Goal: Information Seeking & Learning: Learn about a topic

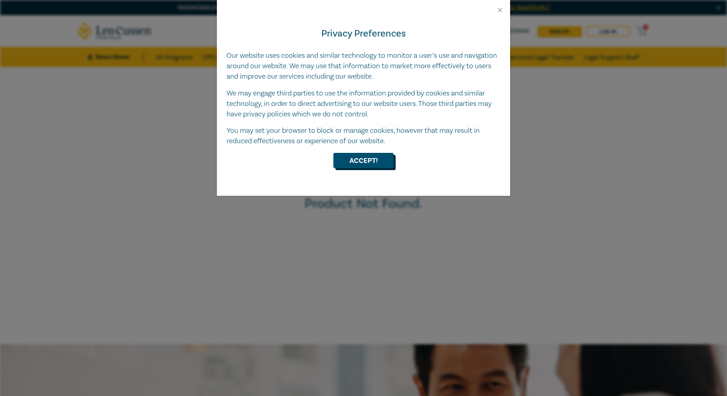
click at [384, 167] on button "Accept!" at bounding box center [363, 160] width 60 height 15
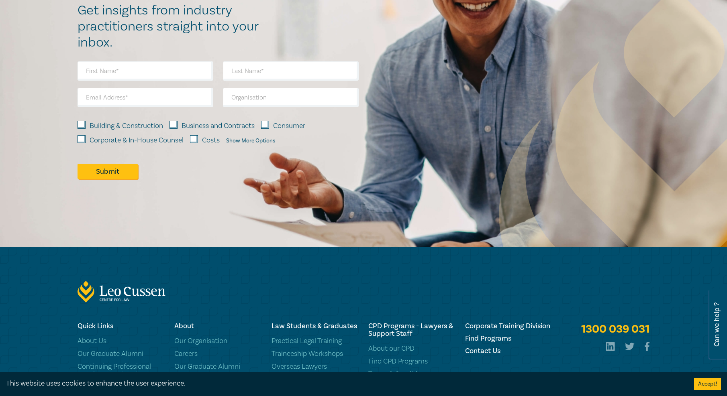
scroll to position [500, 0]
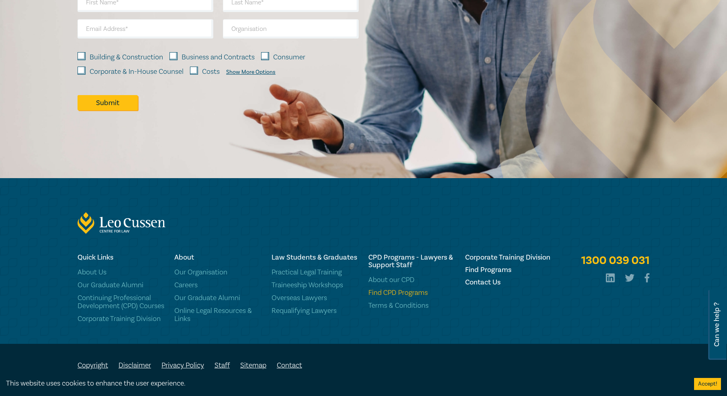
click at [398, 289] on link "Find CPD Programs" at bounding box center [411, 293] width 87 height 8
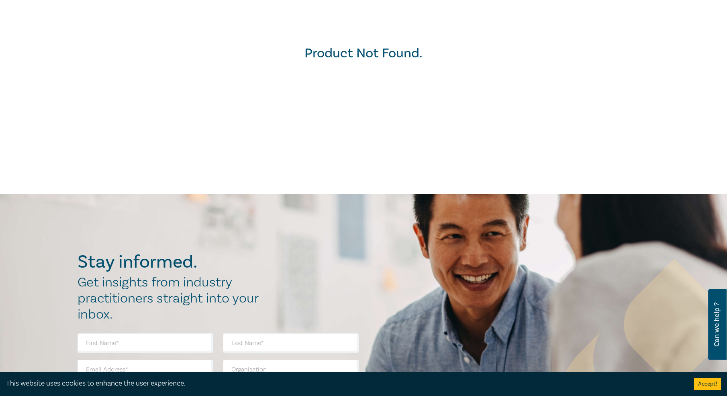
scroll to position [0, 0]
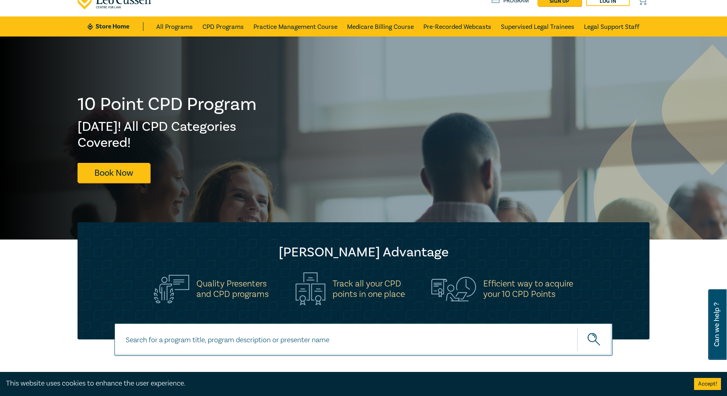
scroll to position [41, 0]
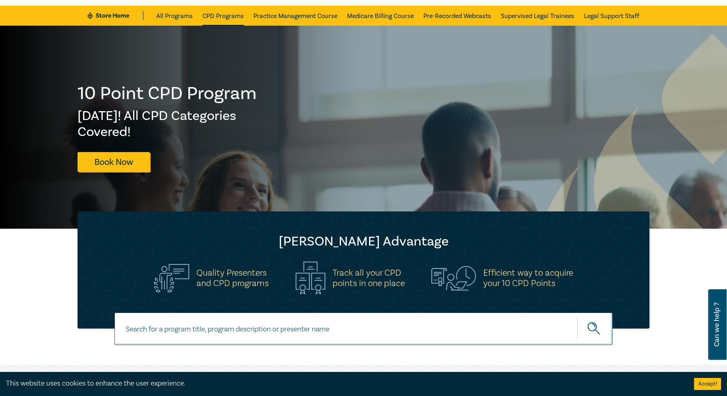
click at [228, 17] on link "CPD Programs" at bounding box center [222, 16] width 41 height 20
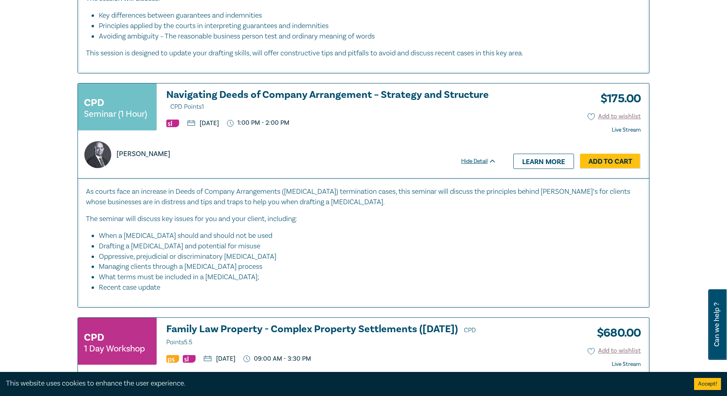
scroll to position [2255, 0]
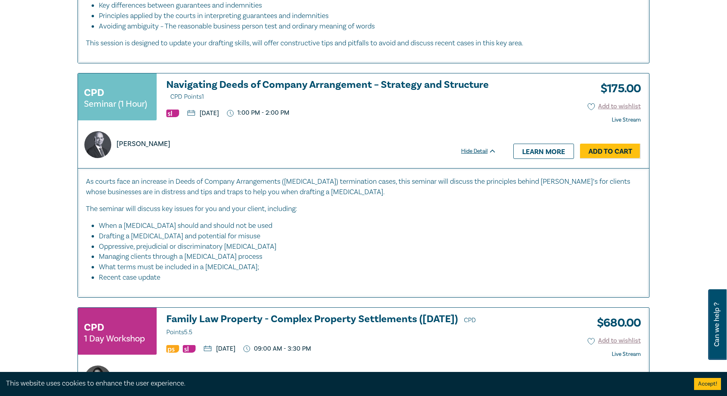
drag, startPoint x: 374, startPoint y: 212, endPoint x: 133, endPoint y: 196, distance: 240.7
click at [110, 192] on div "As courts face an increase in Deeds of Company Arrangements (DOCA) termination …" at bounding box center [363, 230] width 555 height 106
click at [167, 202] on div "As courts face an increase in Deeds of Company Arrangements (DOCA) termination …" at bounding box center [363, 230] width 555 height 106
drag, startPoint x: 172, startPoint y: 198, endPoint x: 278, endPoint y: 273, distance: 129.7
click at [278, 273] on div "As courts face an increase in Deeds of Company Arrangements (DOCA) termination …" at bounding box center [363, 230] width 555 height 106
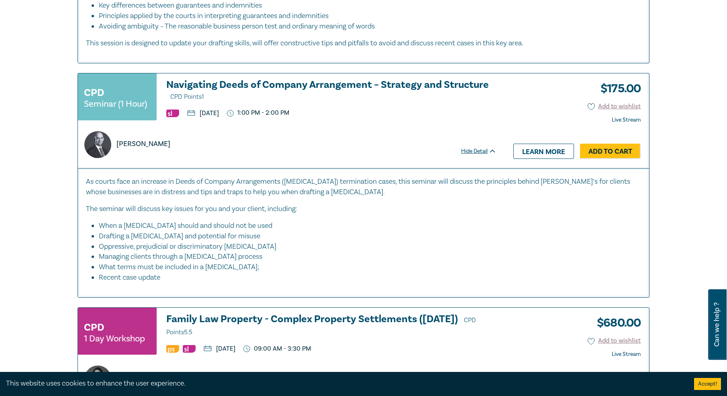
click at [278, 273] on li "Recent case update" at bounding box center [370, 278] width 542 height 10
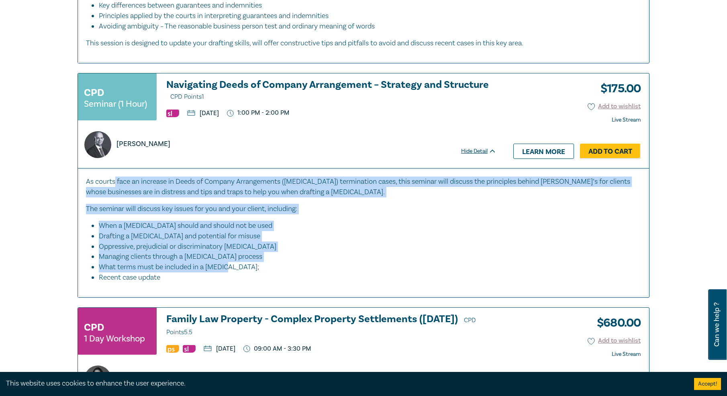
drag, startPoint x: 271, startPoint y: 268, endPoint x: 115, endPoint y: 181, distance: 178.9
click at [115, 181] on div "As courts face an increase in Deeds of Company Arrangements (DOCA) termination …" at bounding box center [363, 230] width 555 height 106
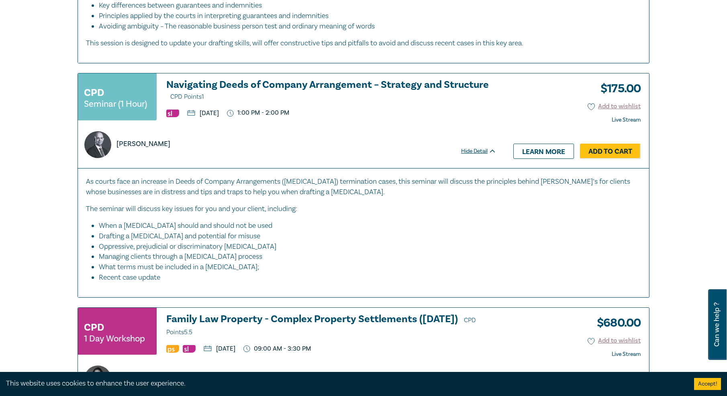
click at [115, 181] on p "As courts face an increase in Deeds of Company Arrangements (DOCA) termination …" at bounding box center [363, 187] width 555 height 21
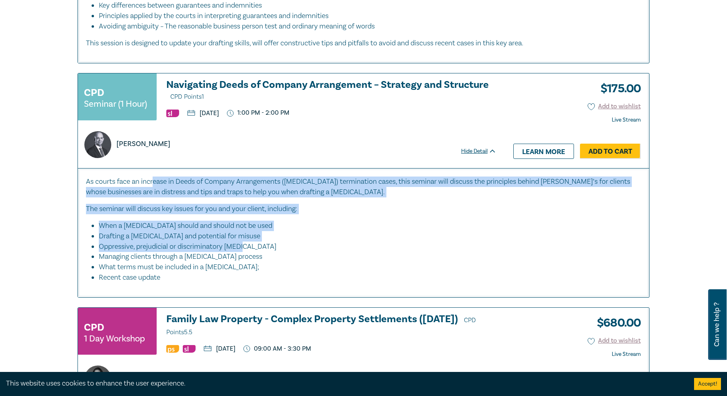
drag, startPoint x: 199, startPoint y: 186, endPoint x: 411, endPoint y: 247, distance: 220.9
click at [411, 247] on div "As courts face an increase in Deeds of Company Arrangements (DOCA) termination …" at bounding box center [363, 230] width 555 height 106
click at [412, 247] on li "Oppressive, prejudicial or discriminatory DOCA" at bounding box center [366, 247] width 534 height 10
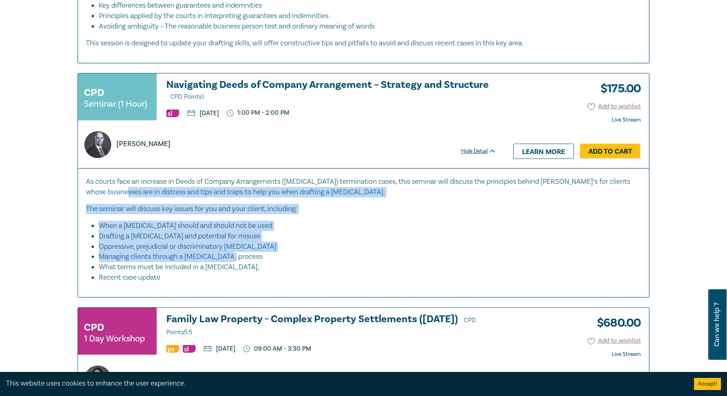
drag, startPoint x: 340, startPoint y: 255, endPoint x: 125, endPoint y: 194, distance: 223.7
click at [125, 194] on div "As courts face an increase in Deeds of Company Arrangements (DOCA) termination …" at bounding box center [363, 230] width 555 height 106
click at [125, 194] on p "As courts face an increase in Deeds of Company Arrangements (DOCA) termination …" at bounding box center [363, 187] width 555 height 21
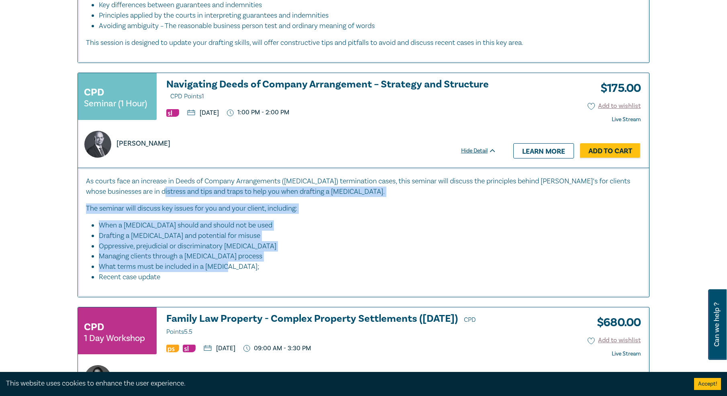
drag, startPoint x: 172, startPoint y: 189, endPoint x: 375, endPoint y: 267, distance: 216.8
click at [375, 267] on div "As courts face an increase in Deeds of Company Arrangements (DOCA) termination …" at bounding box center [363, 229] width 555 height 106
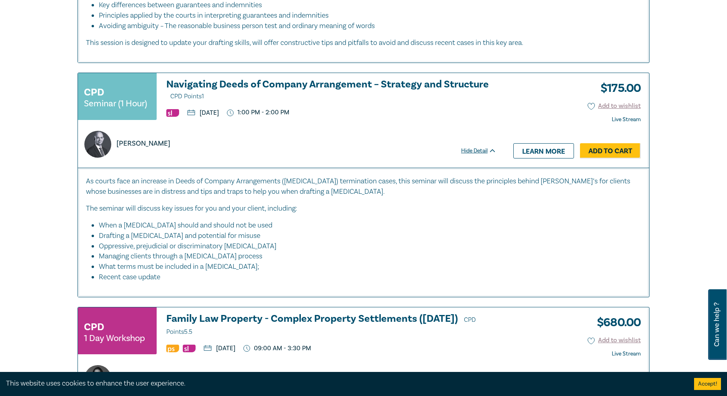
click at [375, 267] on li "What terms must be included in a DOCA;" at bounding box center [366, 267] width 534 height 10
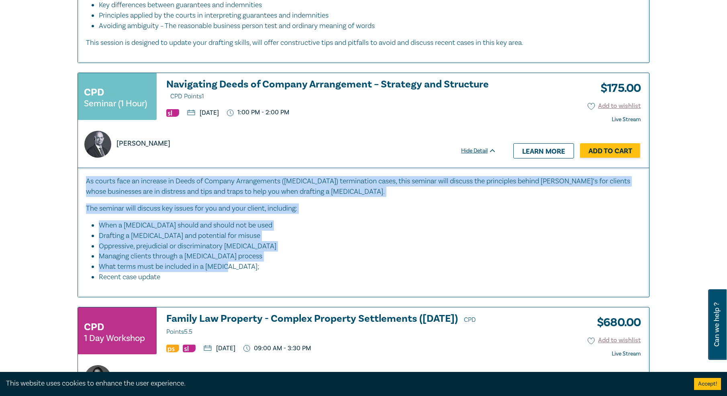
drag, startPoint x: 316, startPoint y: 263, endPoint x: 86, endPoint y: 177, distance: 245.7
click at [86, 177] on div "As courts face an increase in Deeds of Company Arrangements (DOCA) termination …" at bounding box center [363, 229] width 555 height 106
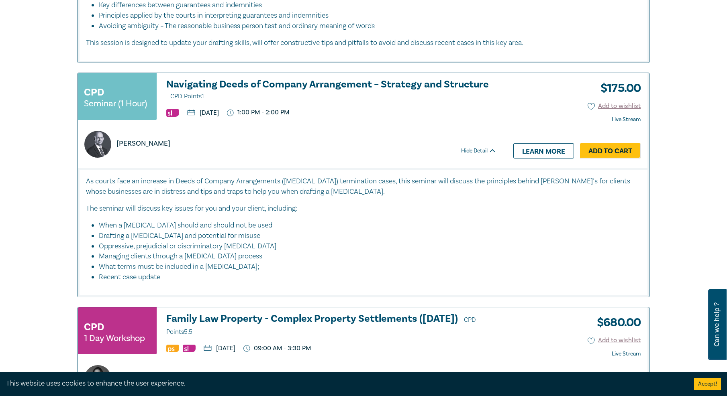
drag, startPoint x: 119, startPoint y: 188, endPoint x: 129, endPoint y: 188, distance: 9.6
click at [119, 188] on p "As courts face an increase in Deeds of Company Arrangements (DOCA) termination …" at bounding box center [363, 186] width 555 height 21
drag, startPoint x: 198, startPoint y: 194, endPoint x: 337, endPoint y: 273, distance: 159.2
click at [336, 273] on div "As courts face an increase in Deeds of Company Arrangements (DOCA) termination …" at bounding box center [363, 229] width 555 height 106
click at [354, 249] on li "Oppressive, prejudicial or discriminatory DOCA" at bounding box center [366, 246] width 534 height 10
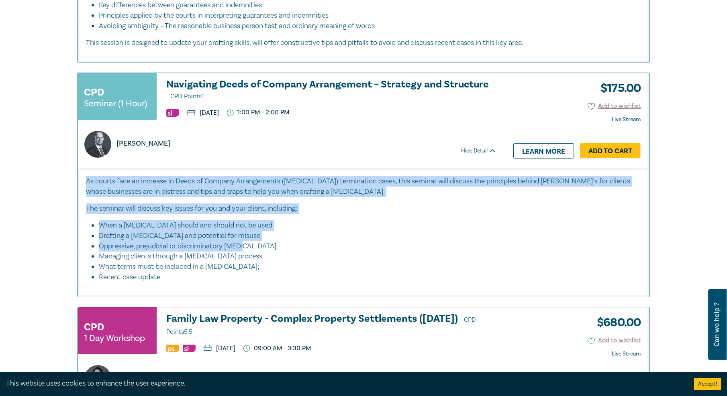
drag, startPoint x: 213, startPoint y: 241, endPoint x: 78, endPoint y: 186, distance: 146.5
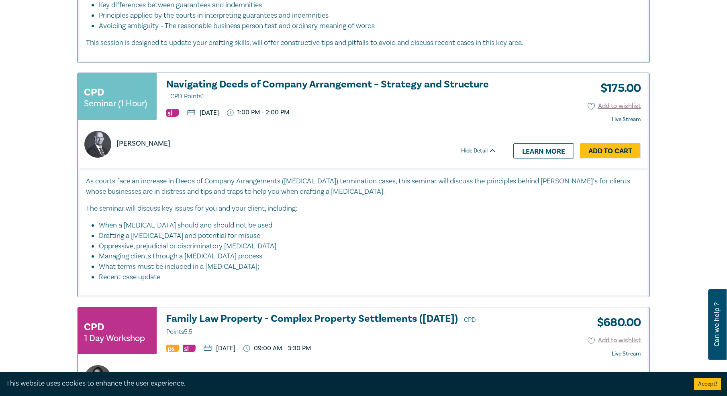
drag, startPoint x: 90, startPoint y: 185, endPoint x: 122, endPoint y: 184, distance: 32.5
click at [90, 185] on p "As courts face an increase in Deeds of Company Arrangements (DOCA) termination …" at bounding box center [363, 186] width 555 height 21
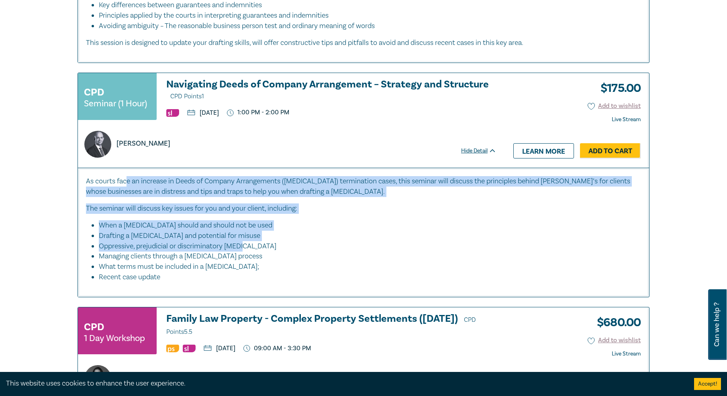
drag, startPoint x: 203, startPoint y: 208, endPoint x: 292, endPoint y: 253, distance: 99.7
click at [292, 253] on div "As courts face an increase in Deeds of Company Arrangements (DOCA) termination …" at bounding box center [363, 229] width 555 height 106
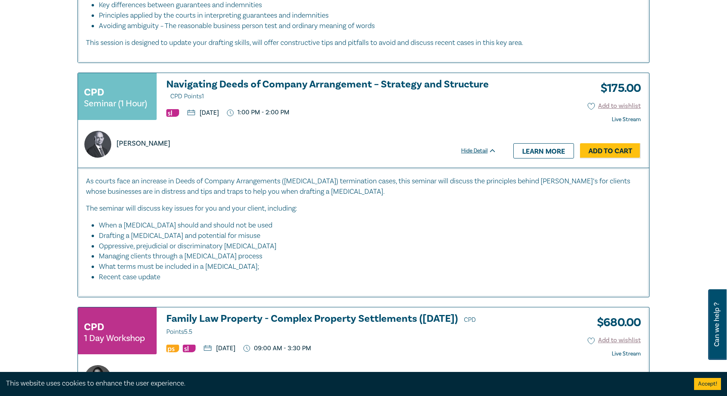
click at [292, 253] on li "Managing clients through a DOCA process" at bounding box center [366, 256] width 534 height 10
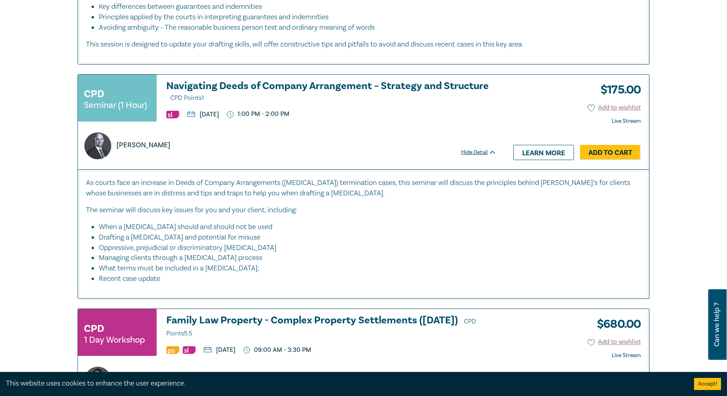
scroll to position [2249, 0]
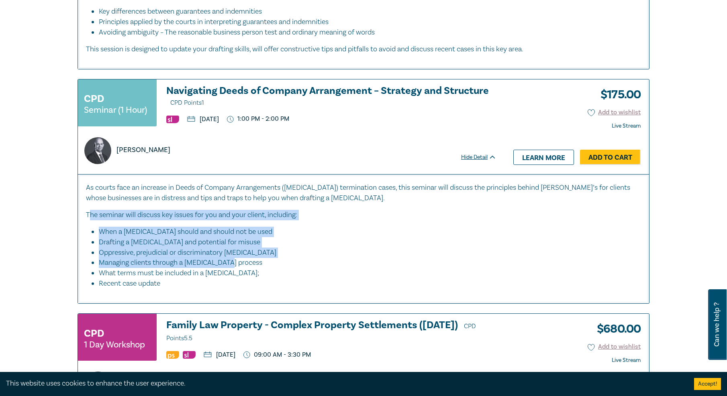
drag, startPoint x: 341, startPoint y: 258, endPoint x: 91, endPoint y: 214, distance: 254.5
click at [91, 214] on div "As courts face an increase in Deeds of Company Arrangements (DOCA) termination …" at bounding box center [363, 236] width 555 height 106
drag, startPoint x: 102, startPoint y: 211, endPoint x: 111, endPoint y: 204, distance: 12.3
click at [102, 211] on p "The seminar will discuss key issues for you and your client, including:" at bounding box center [363, 215] width 555 height 10
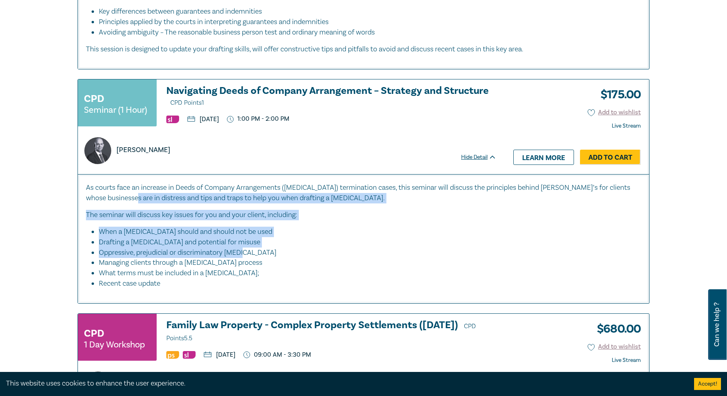
drag, startPoint x: 206, startPoint y: 216, endPoint x: 267, endPoint y: 253, distance: 71.8
click at [267, 254] on div "As courts face an increase in Deeds of Company Arrangements (DOCA) termination …" at bounding box center [363, 236] width 555 height 106
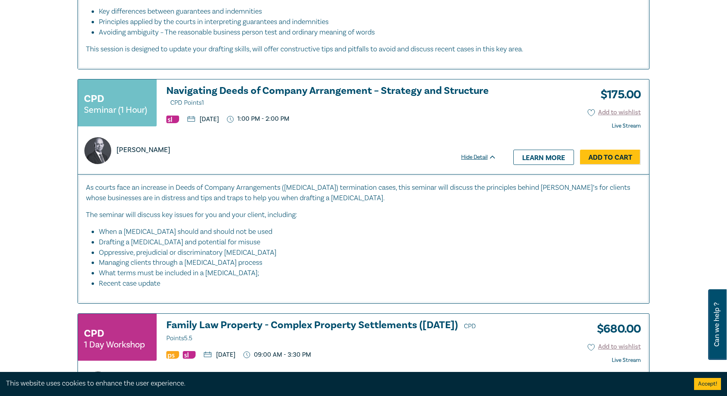
click at [267, 253] on li "Oppressive, prejudicial or discriminatory DOCA" at bounding box center [366, 253] width 534 height 10
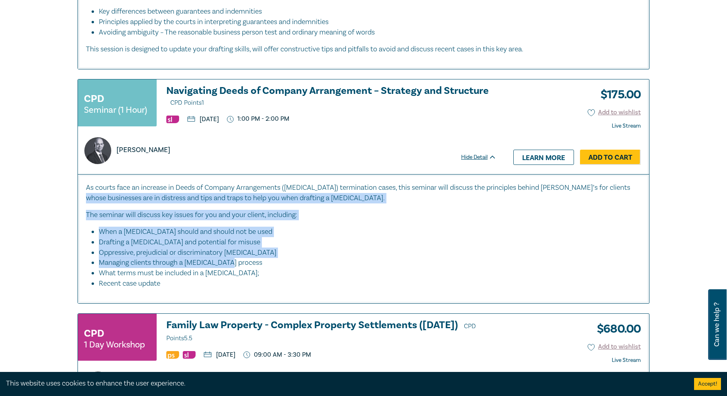
drag, startPoint x: 279, startPoint y: 261, endPoint x: 89, endPoint y: 203, distance: 198.3
click at [89, 203] on div "As courts face an increase in Deeds of Company Arrangements (DOCA) termination …" at bounding box center [363, 236] width 555 height 106
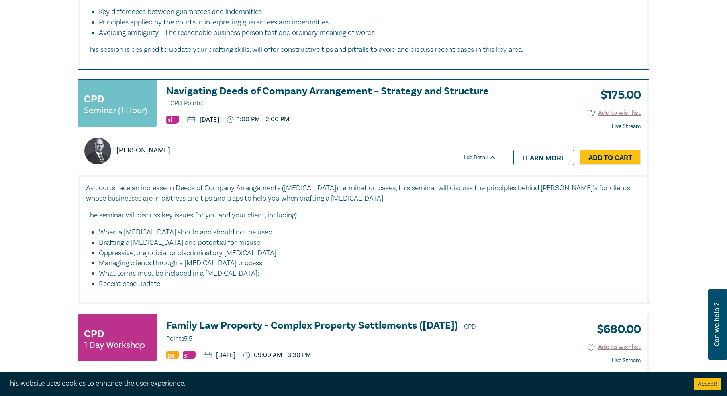
drag, startPoint x: 89, startPoint y: 203, endPoint x: 94, endPoint y: 201, distance: 5.6
click at [89, 203] on p "As courts face an increase in Deeds of Company Arrangements (DOCA) termination …" at bounding box center [363, 193] width 555 height 21
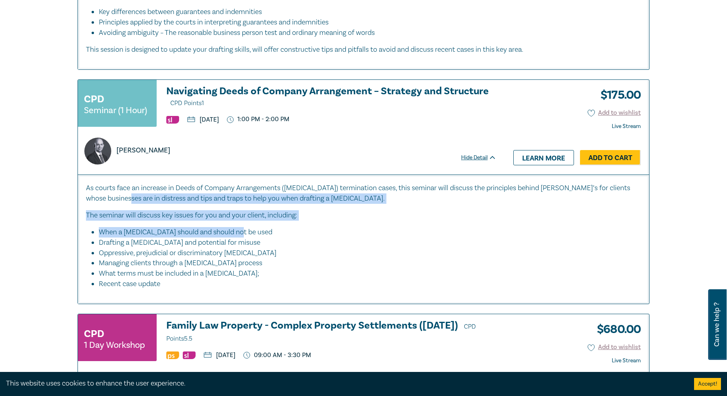
drag, startPoint x: 223, startPoint y: 220, endPoint x: 284, endPoint y: 244, distance: 65.3
click at [284, 244] on div "As courts face an increase in Deeds of Company Arrangements (DOCA) termination …" at bounding box center [363, 236] width 555 height 106
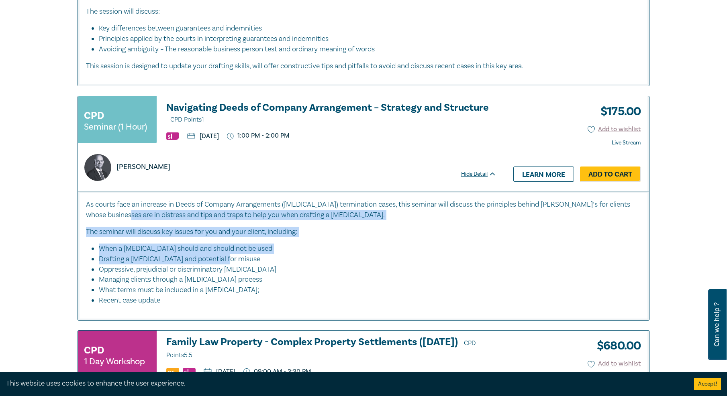
scroll to position [2238, 0]
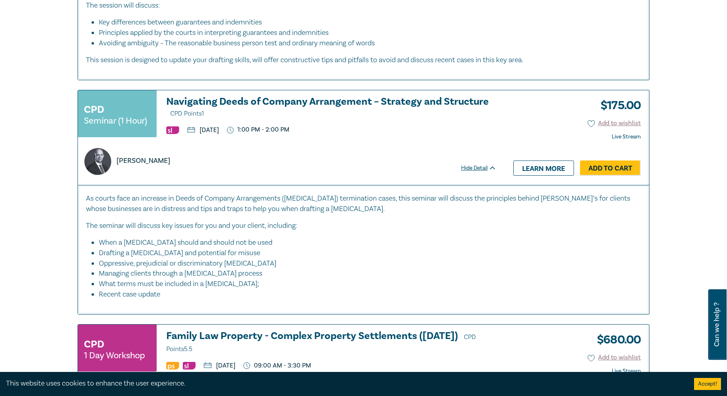
click at [284, 244] on li "When a DOCA should and should not be used" at bounding box center [366, 243] width 534 height 10
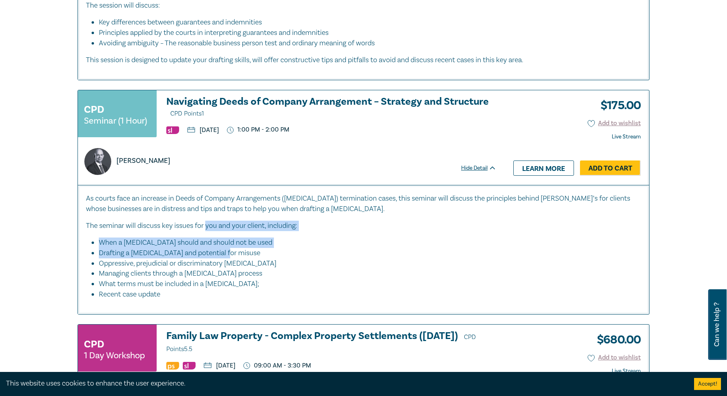
drag, startPoint x: 210, startPoint y: 227, endPoint x: 291, endPoint y: 259, distance: 87.1
click at [291, 259] on div "As courts face an increase in Deeds of Company Arrangements (DOCA) termination …" at bounding box center [363, 247] width 555 height 106
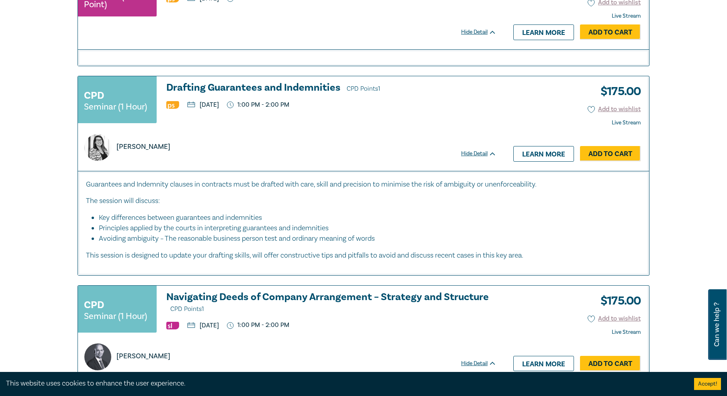
scroll to position [2056, 0]
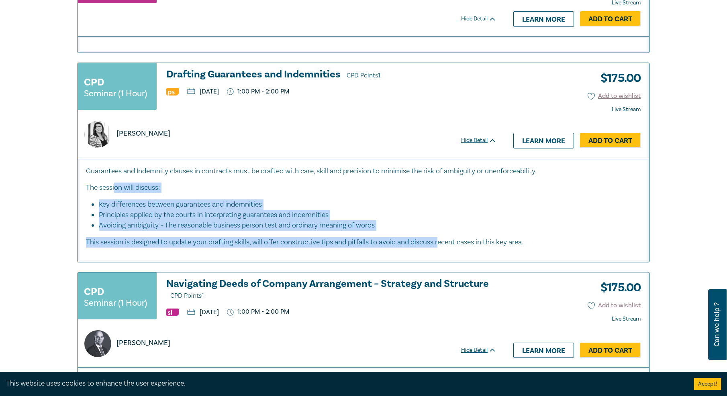
drag, startPoint x: 375, startPoint y: 236, endPoint x: 116, endPoint y: 188, distance: 263.1
click at [116, 188] on div "Guarantees and Indemnity clauses in contracts must be drafted with care, skill …" at bounding box center [363, 210] width 571 height 104
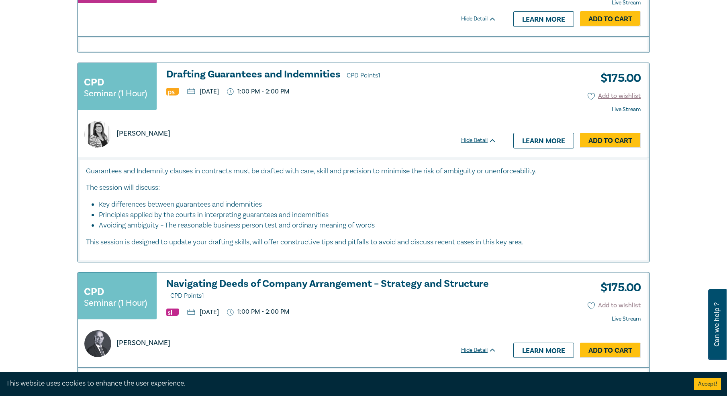
click at [323, 218] on li "Principles applied by the courts in interpreting guarantees and indemnities" at bounding box center [366, 215] width 534 height 10
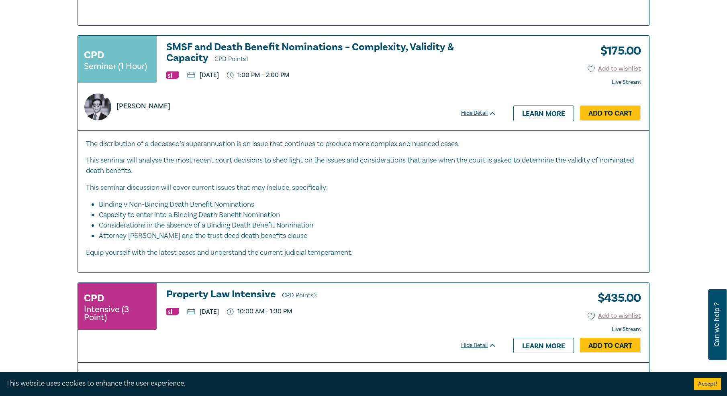
scroll to position [1621, 0]
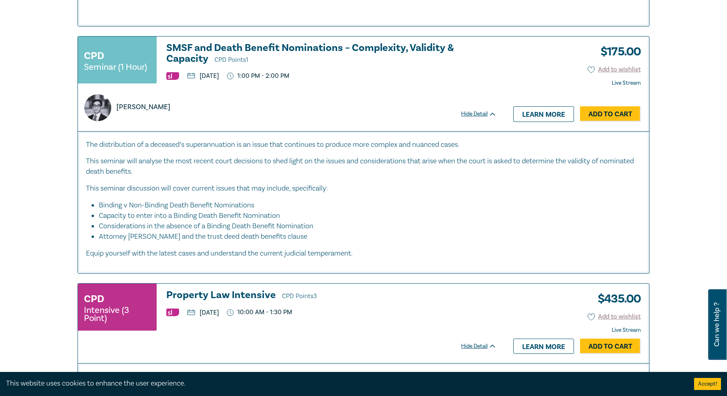
drag, startPoint x: 371, startPoint y: 190, endPoint x: 449, endPoint y: 210, distance: 80.5
click at [449, 209] on div "The distribution of a deceased’s superannuation is an issue that continues to p…" at bounding box center [363, 199] width 555 height 119
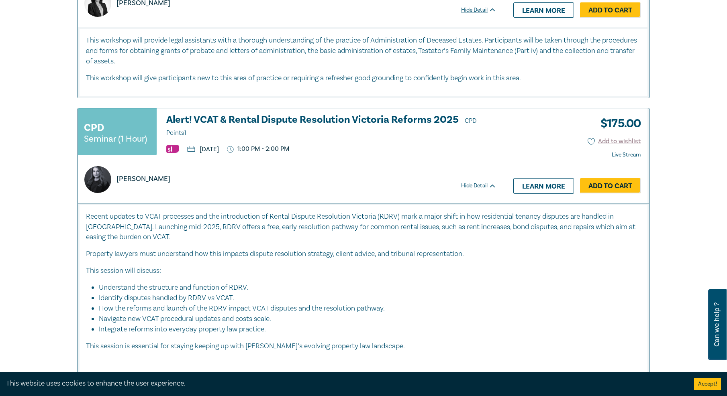
drag, startPoint x: 135, startPoint y: 214, endPoint x: 360, endPoint y: 275, distance: 233.7
click at [359, 275] on div "Recent updates to VCAT processes and the introduction of Rental Dispute Resolut…" at bounding box center [363, 290] width 555 height 157
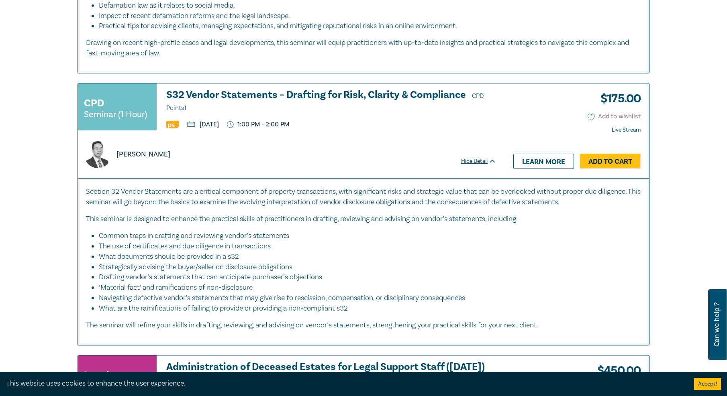
scroll to position [833, 0]
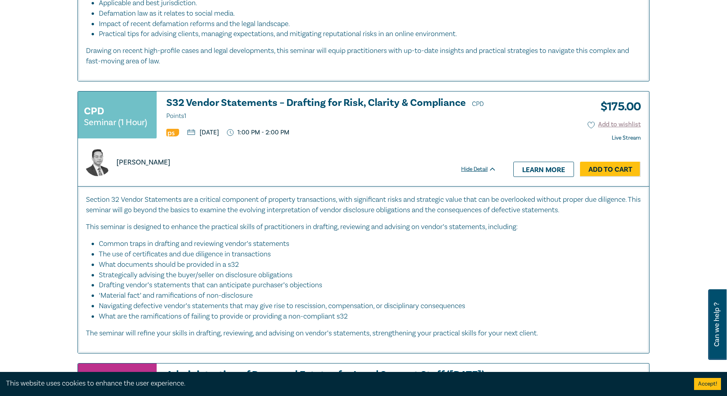
drag, startPoint x: 187, startPoint y: 186, endPoint x: 404, endPoint y: 259, distance: 229.5
click at [404, 259] on div "CPD Seminar (1 Hour) S32 Vendor Statements – Drafting for Risk, Clarity & Compl…" at bounding box center [364, 222] width 572 height 263
drag, startPoint x: 404, startPoint y: 259, endPoint x: 420, endPoint y: 256, distance: 15.5
click at [404, 259] on li "The use of certificates and due diligence in transactions" at bounding box center [366, 254] width 534 height 10
drag, startPoint x: 445, startPoint y: 258, endPoint x: 176, endPoint y: 204, distance: 274.3
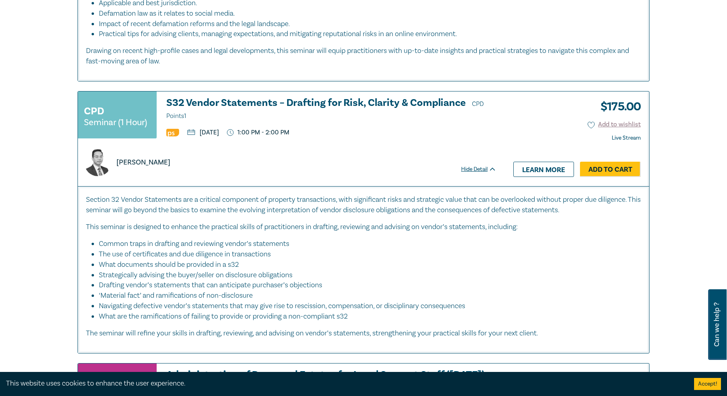
click at [177, 205] on div "Section 32 Vendor Statements are a critical component of property transactions,…" at bounding box center [363, 267] width 555 height 144
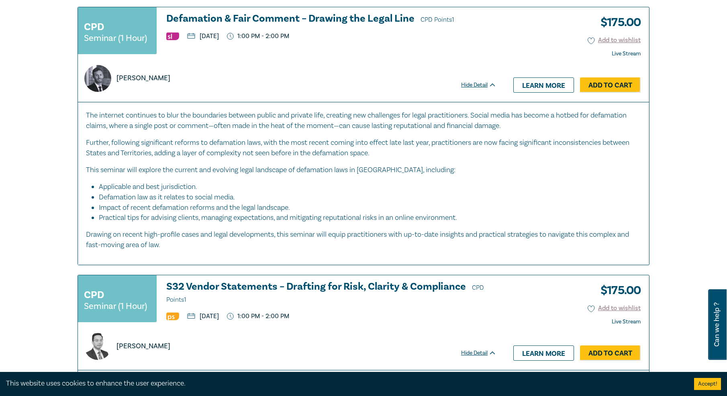
scroll to position [617, 0]
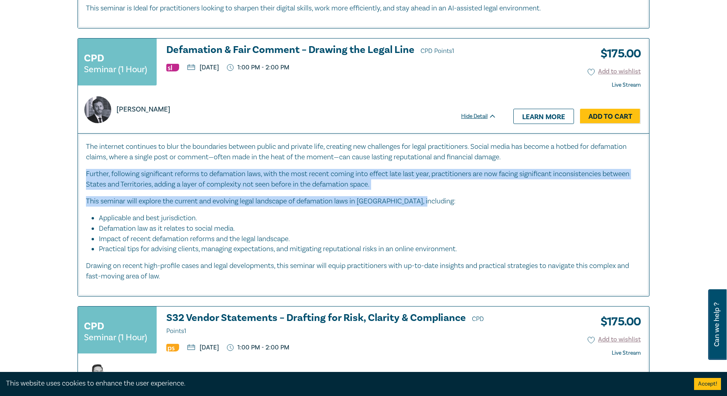
drag, startPoint x: 162, startPoint y: 168, endPoint x: 421, endPoint y: 201, distance: 260.8
click at [421, 201] on div "The internet continues to blur the boundaries between public and private life, …" at bounding box center [363, 212] width 555 height 140
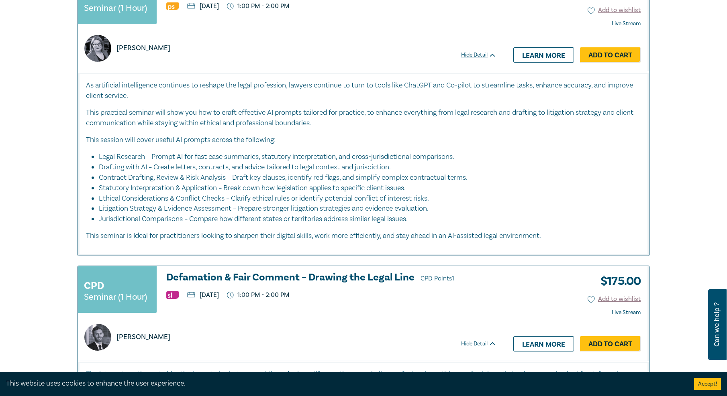
scroll to position [381, 0]
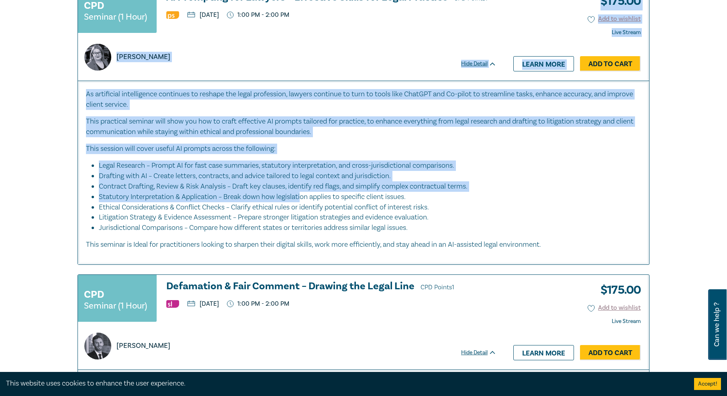
drag, startPoint x: 64, startPoint y: 54, endPoint x: 306, endPoint y: 195, distance: 279.9
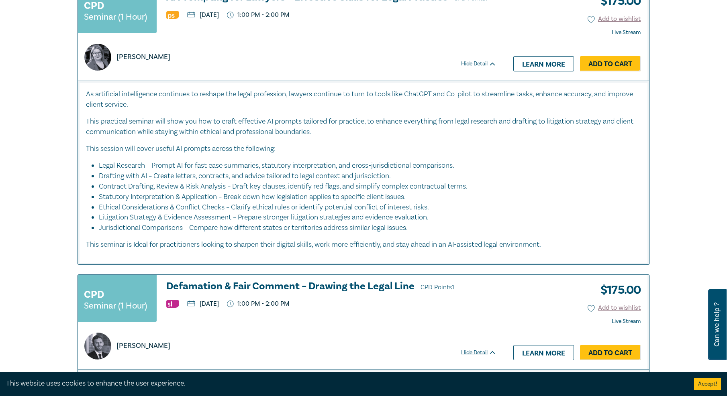
click at [306, 195] on li "Statutory Interpretation & Application – Break down how legislation applies to …" at bounding box center [366, 197] width 534 height 10
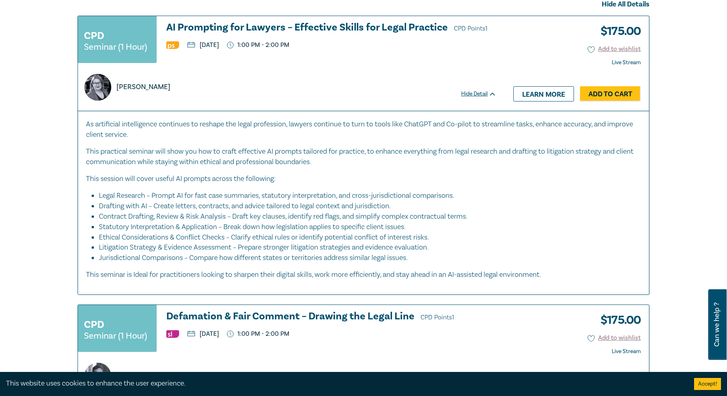
drag, startPoint x: 407, startPoint y: 206, endPoint x: 109, endPoint y: 145, distance: 304.1
click at [109, 145] on div "As artificial intelligence continues to reshape the legal profession, lawyers c…" at bounding box center [363, 199] width 555 height 161
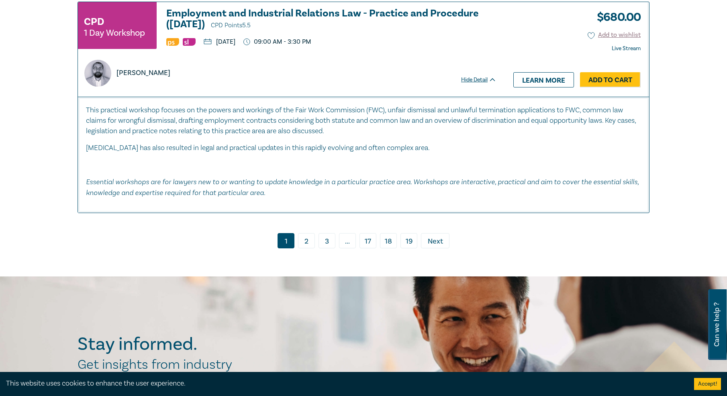
scroll to position [3450, 0]
